Goal: Check status: Check status

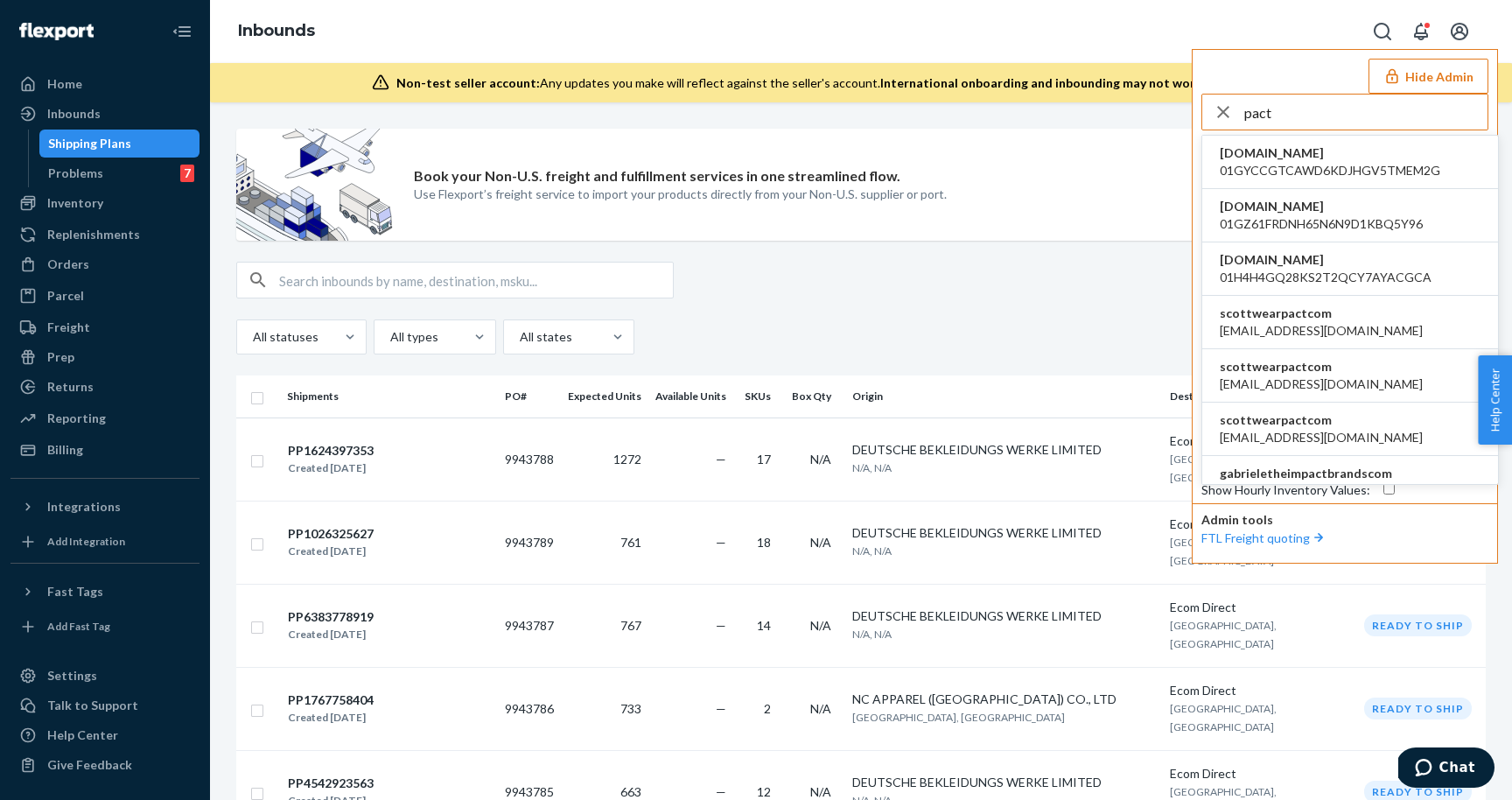
type input "pact"
click at [1260, 323] on span "agertz@wearpact.com" at bounding box center [1322, 330] width 203 height 18
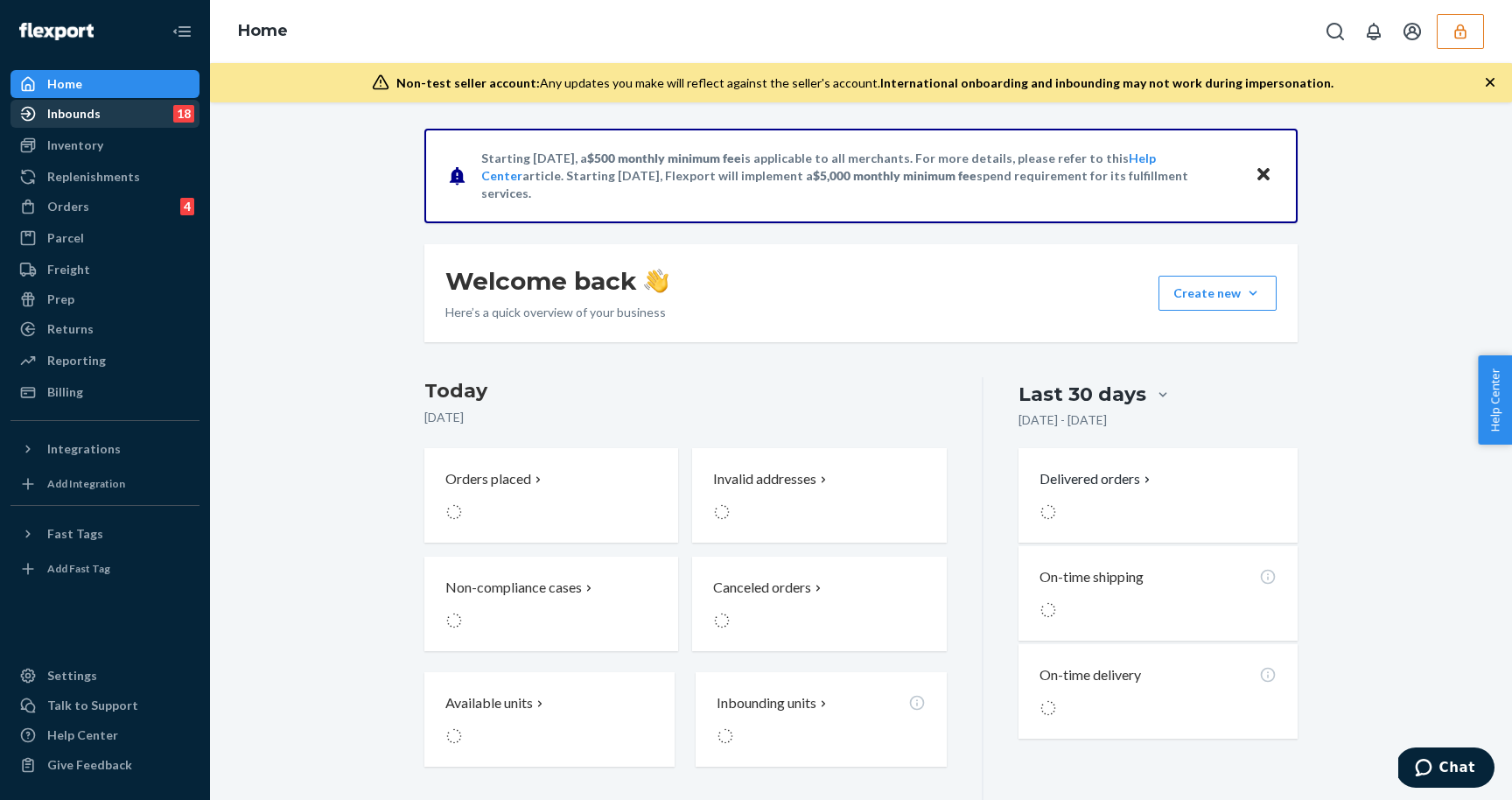
click at [87, 119] on div "Inbounds" at bounding box center [74, 113] width 53 height 18
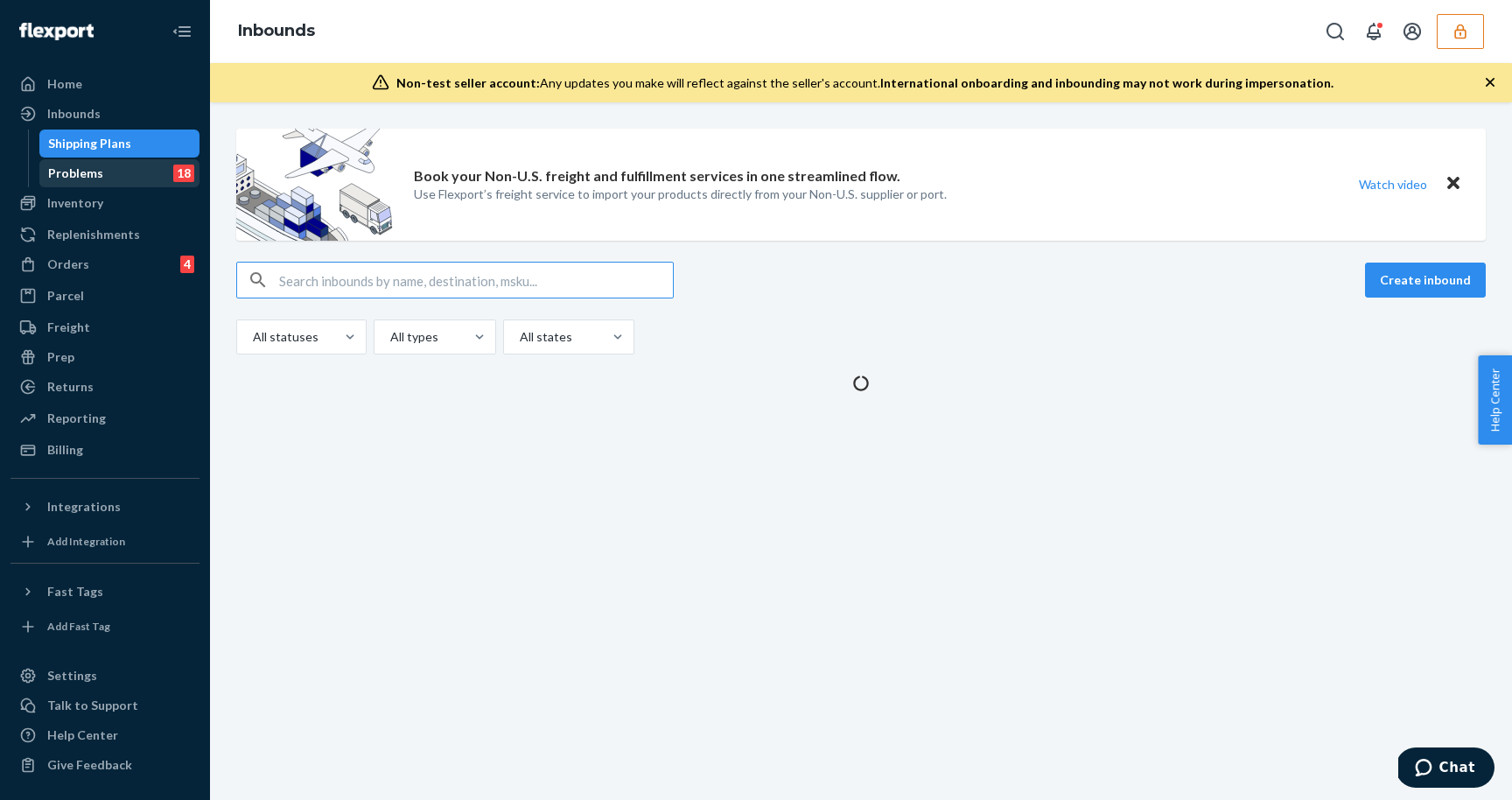
click at [102, 182] on div "Problems 18" at bounding box center [120, 173] width 158 height 25
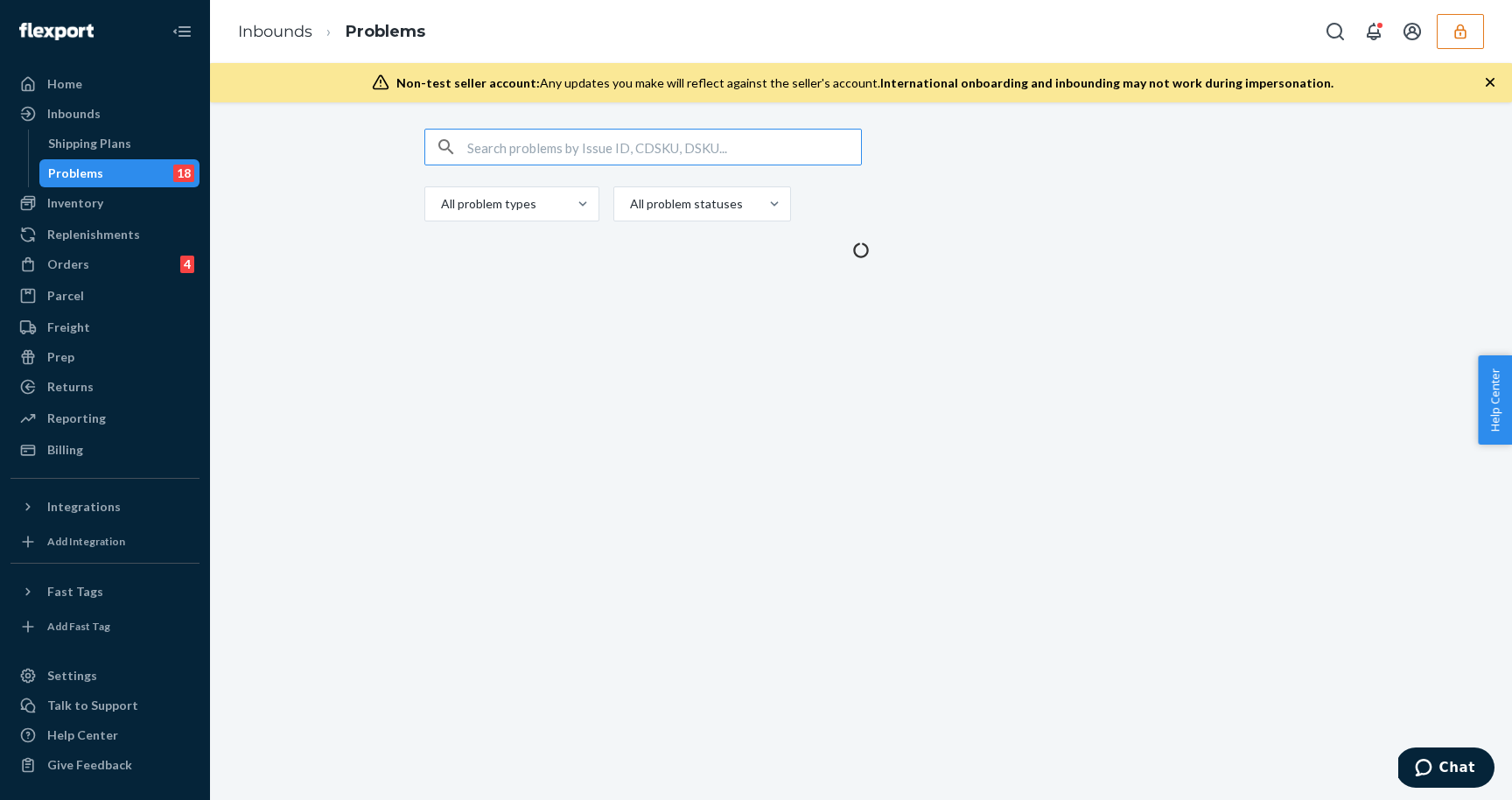
click at [529, 139] on input "text" at bounding box center [664, 146] width 394 height 35
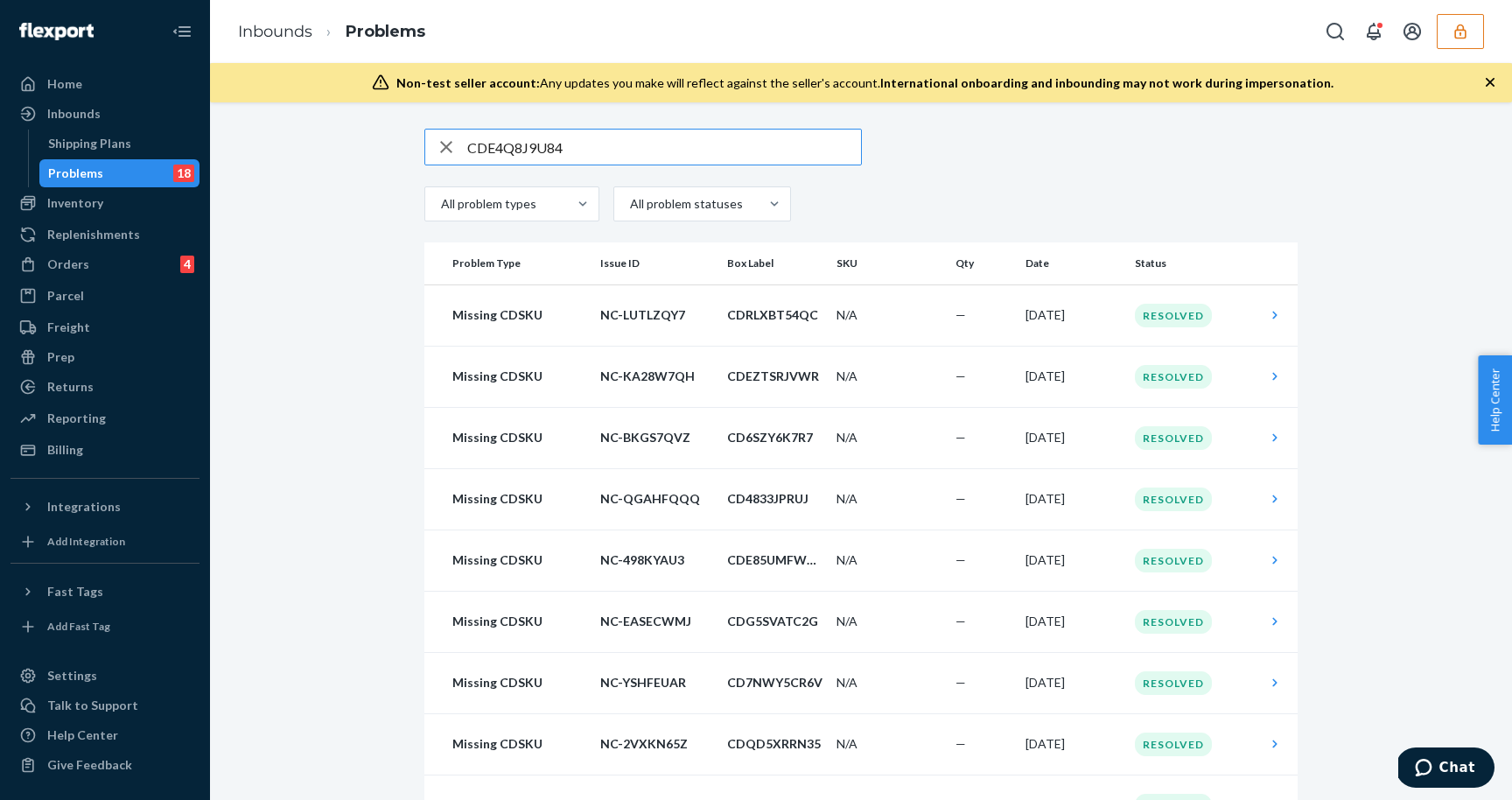
type input "CDE4Q8J9U84"
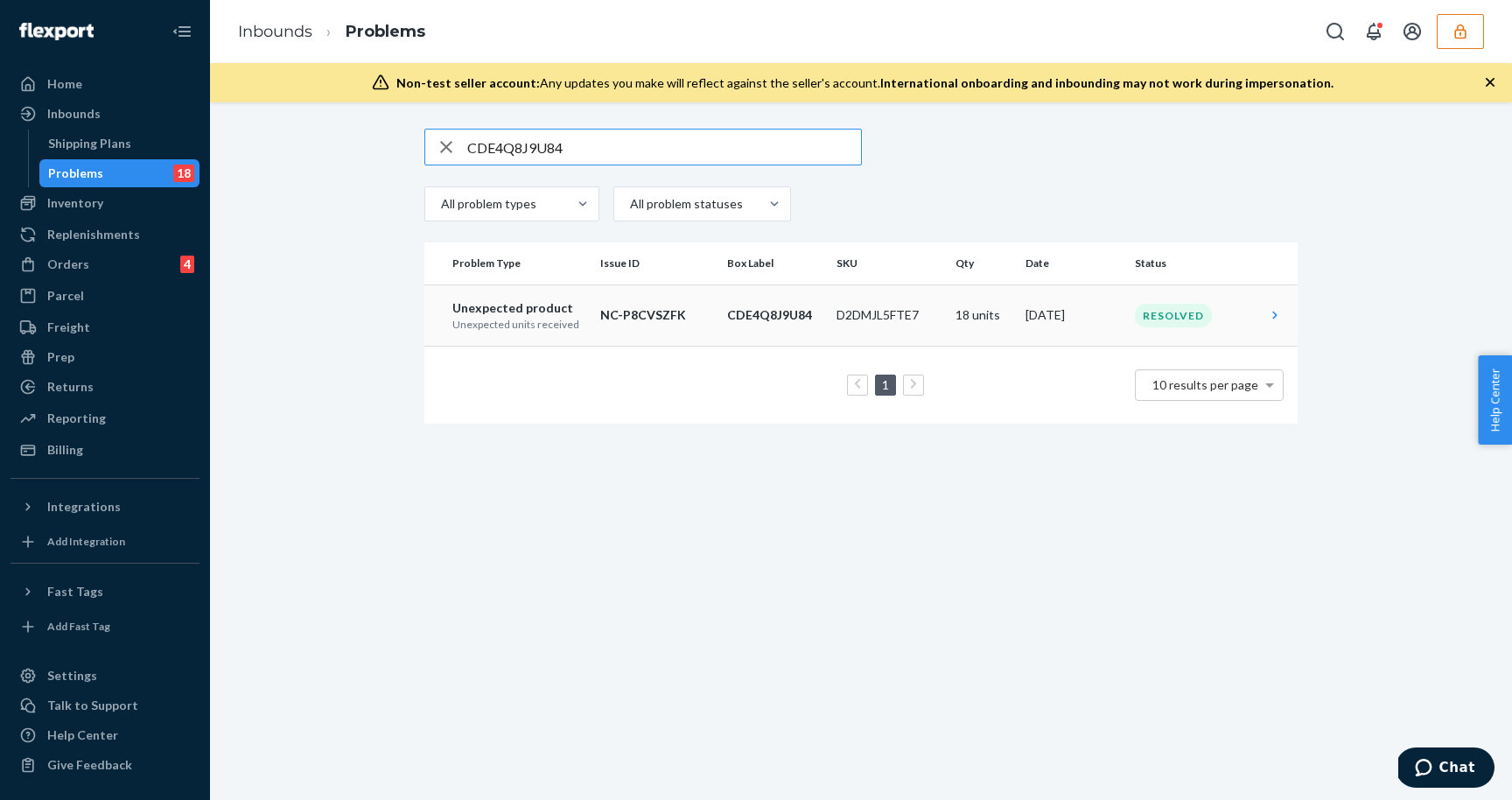
click at [524, 314] on p "Unexpected product" at bounding box center [519, 308] width 134 height 18
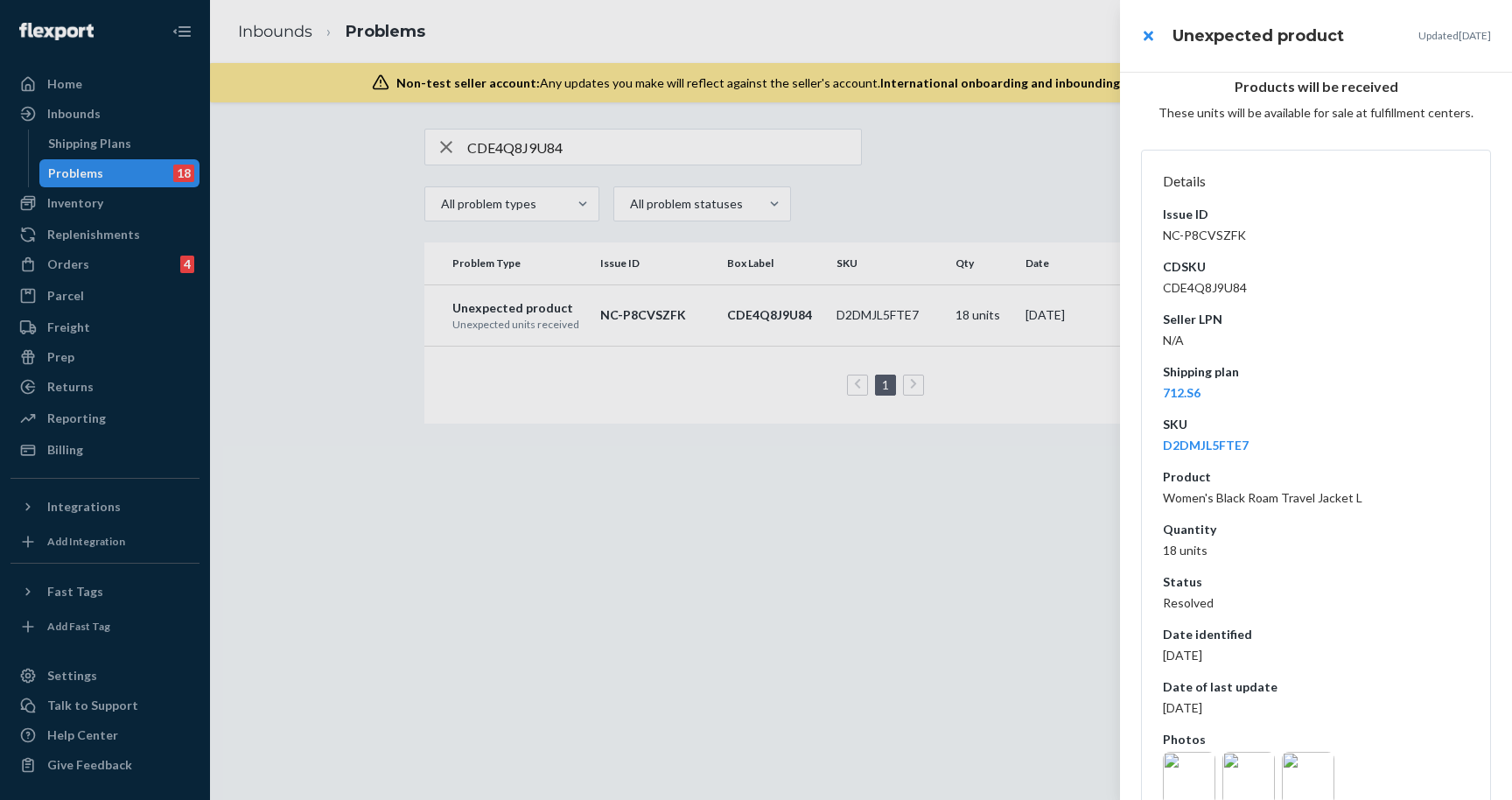
scroll to position [132, 0]
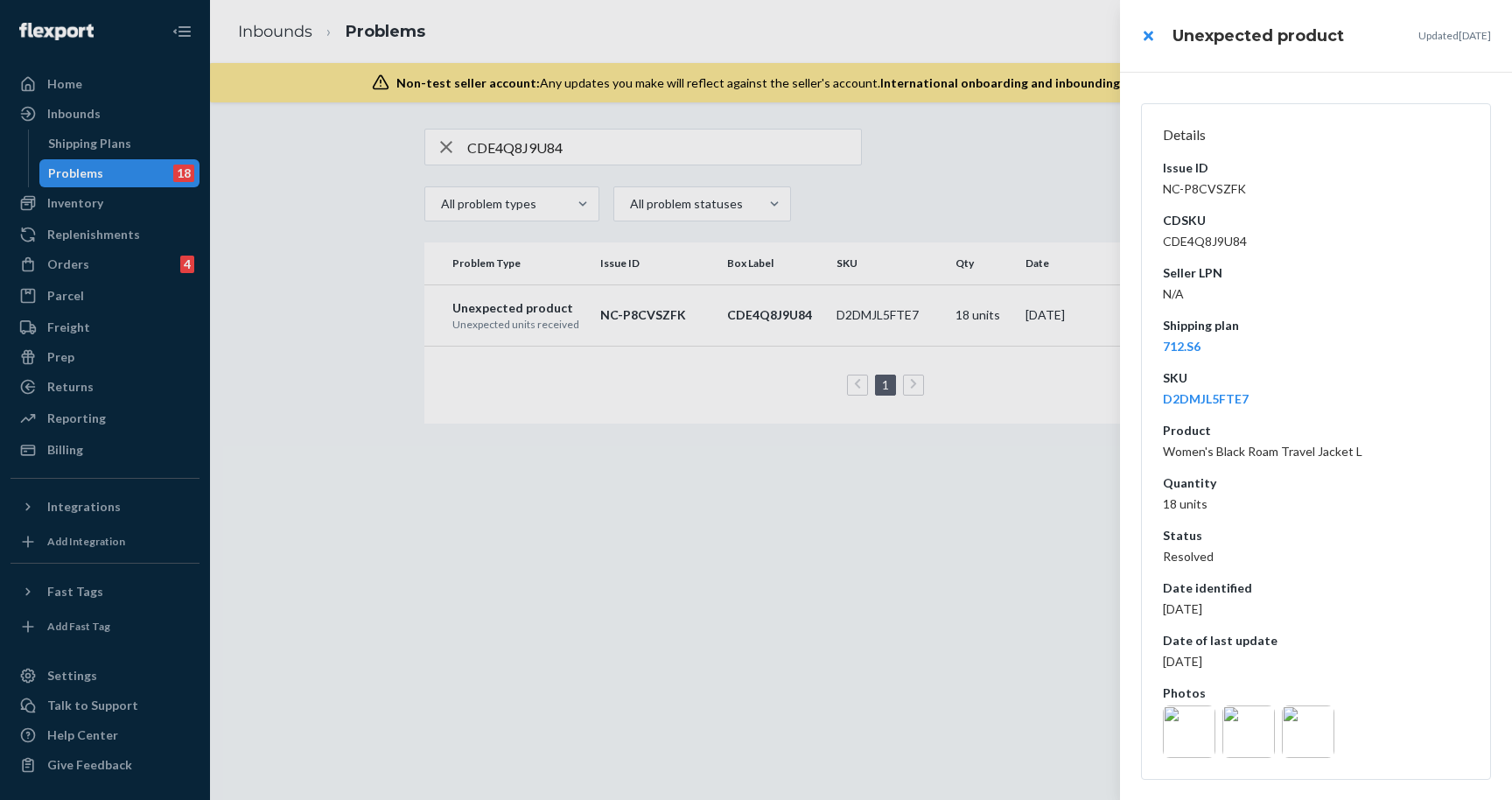
click at [1196, 720] on img at bounding box center [1189, 731] width 52 height 52
click at [1237, 736] on img at bounding box center [1248, 731] width 52 height 52
click at [1313, 738] on img at bounding box center [1308, 731] width 52 height 52
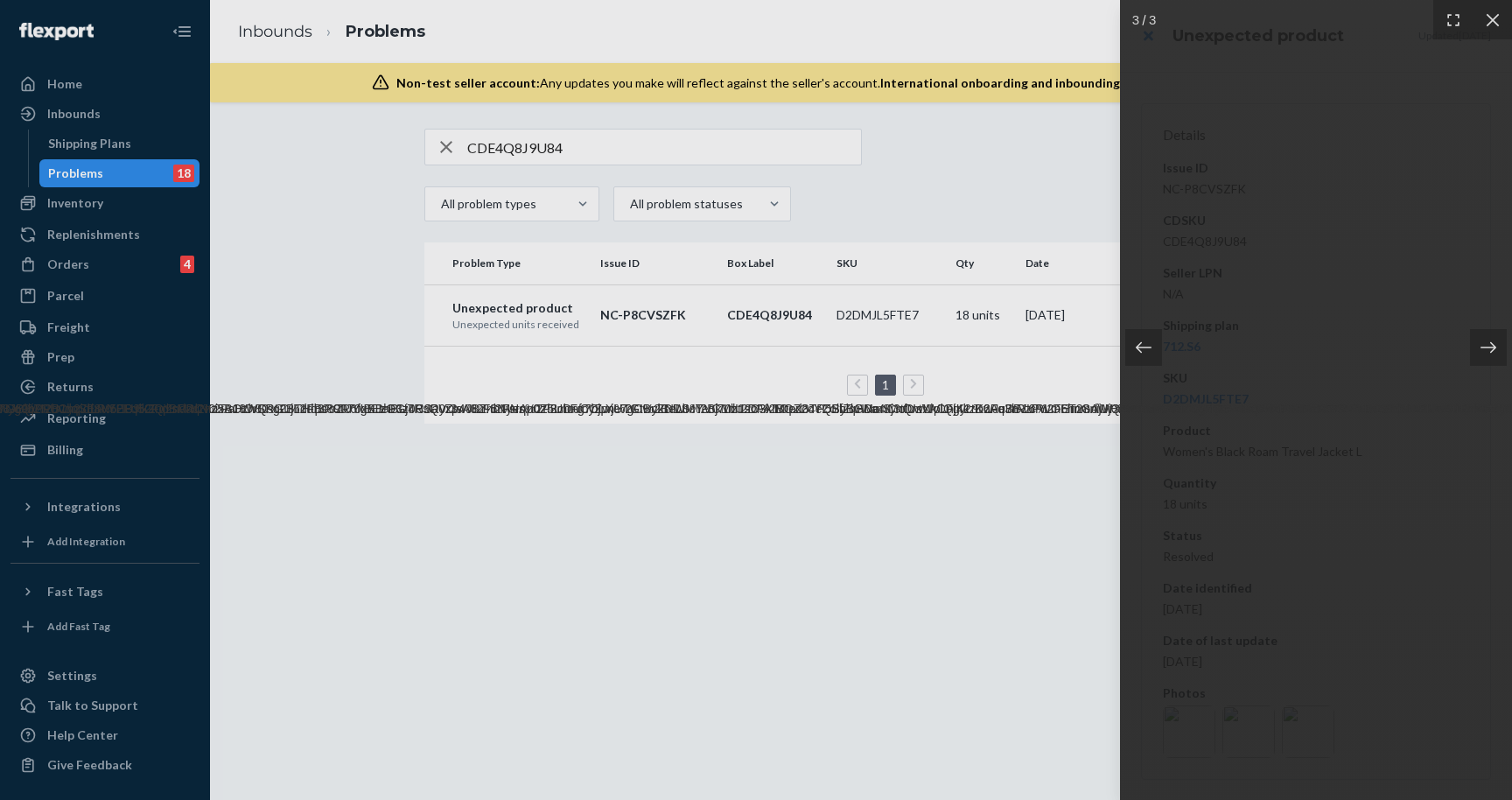
click at [1172, 735] on img at bounding box center [1189, 731] width 52 height 52
click at [945, 508] on div at bounding box center [756, 400] width 1512 height 800
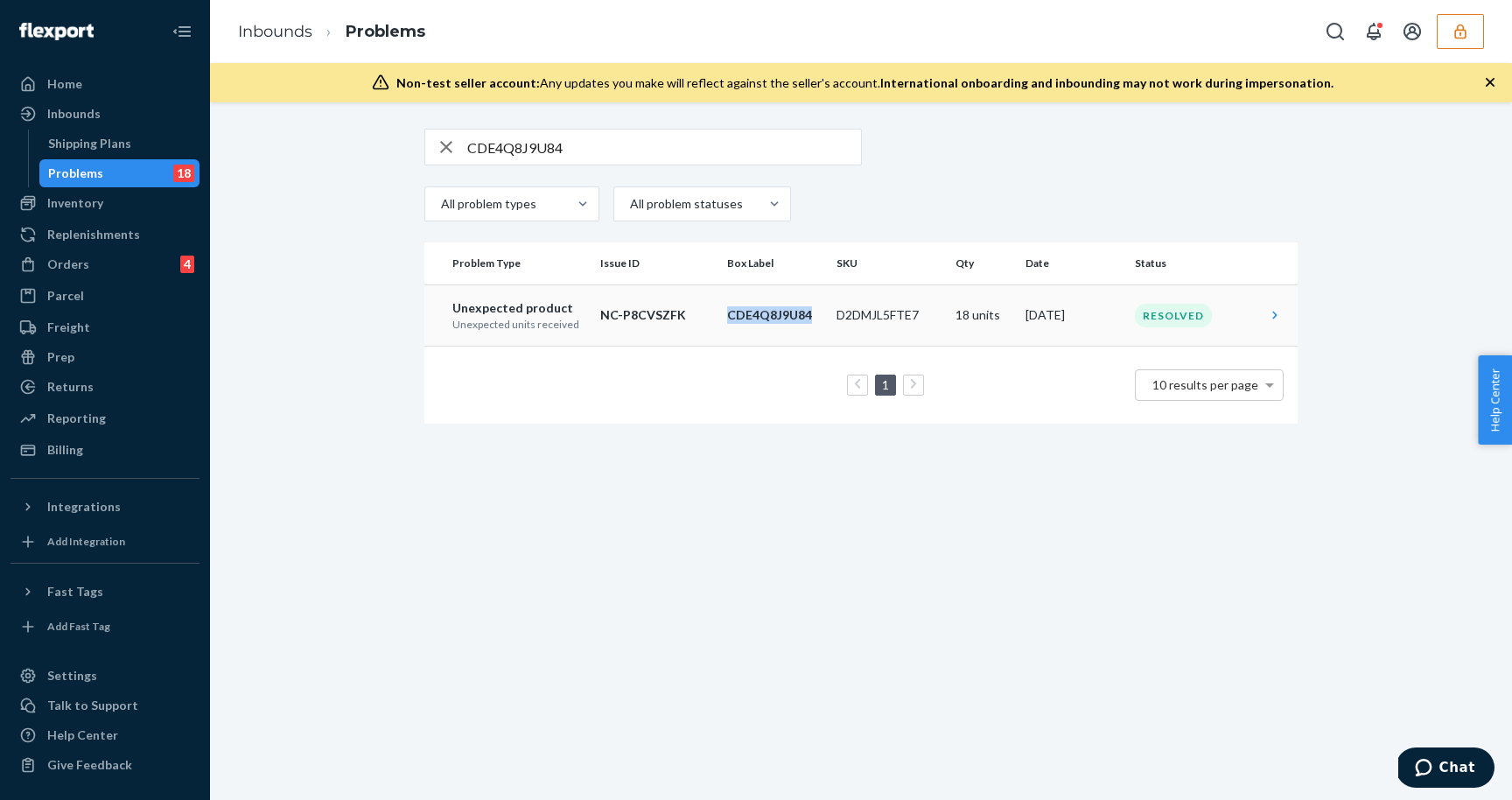
drag, startPoint x: 815, startPoint y: 318, endPoint x: 728, endPoint y: 318, distance: 87.0
click at [728, 318] on p "CDE4Q8J9U84" at bounding box center [775, 315] width 96 height 18
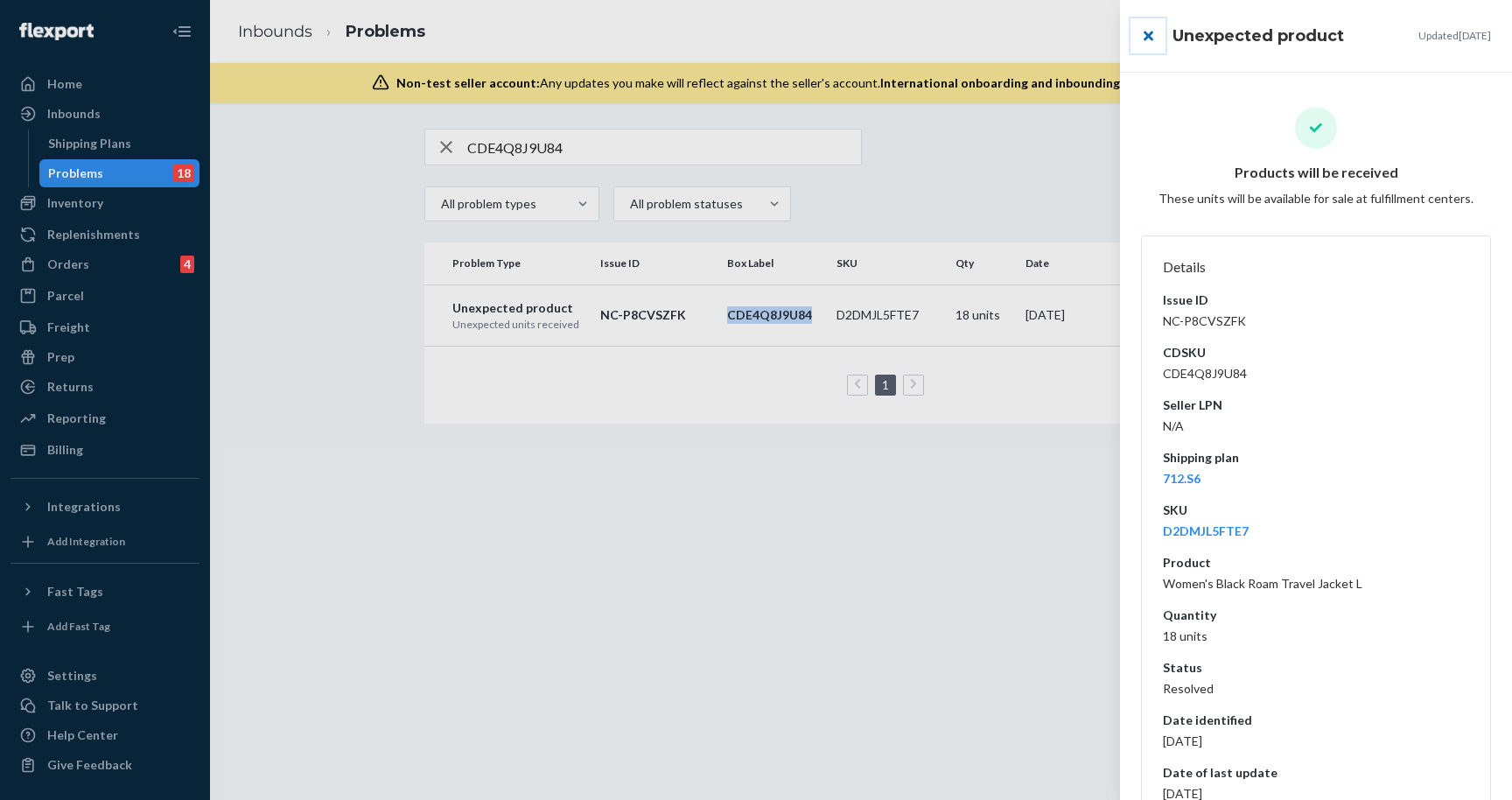
click at [1149, 35] on button "close" at bounding box center [1148, 36] width 35 height 35
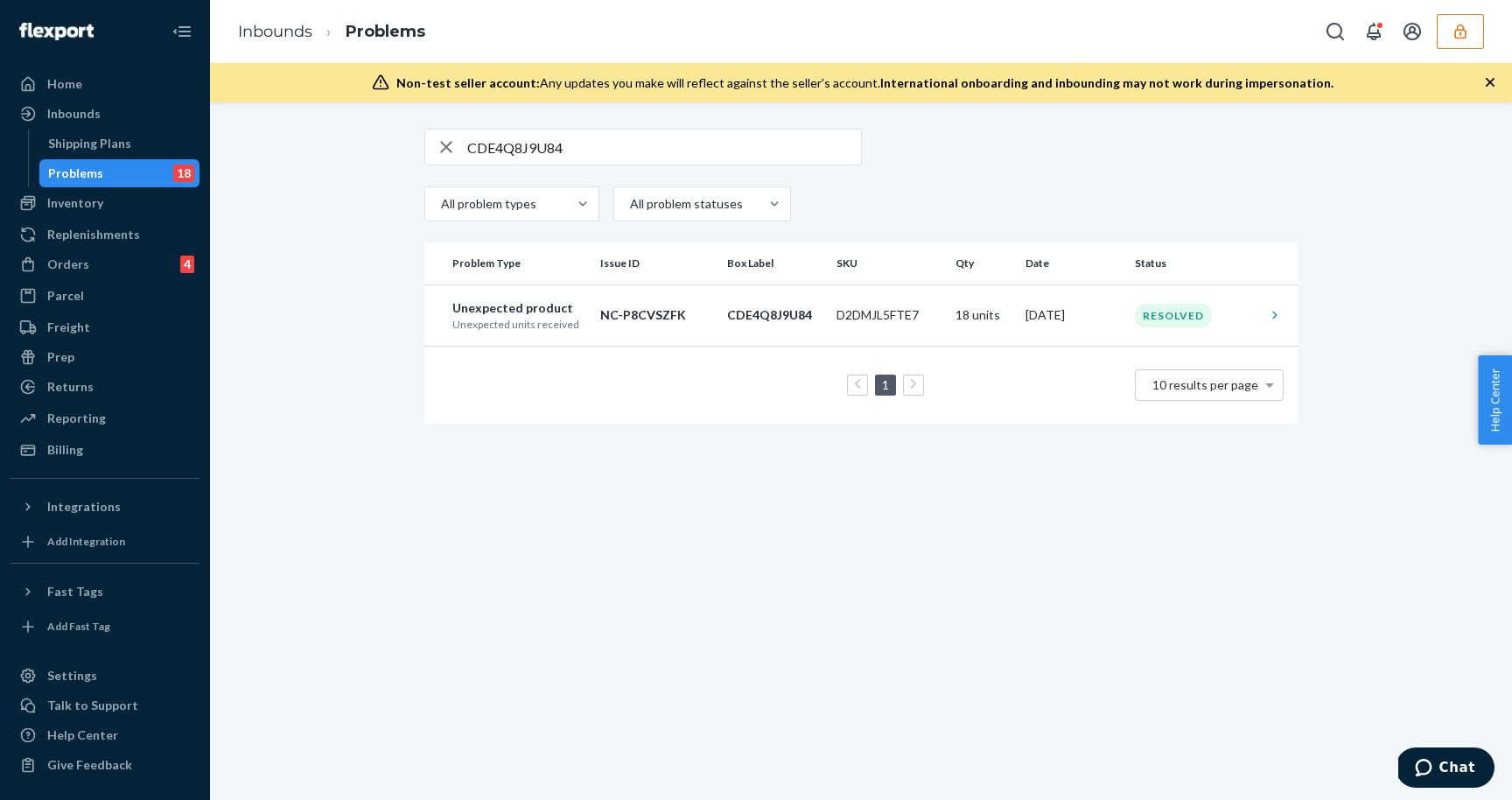
click at [1405, 258] on div "CDE4Q8J9U84 All problem types All problem statuses Problem Type Issue ID Box La…" at bounding box center [861, 275] width 1276 height 295
